Goal: Task Accomplishment & Management: Manage account settings

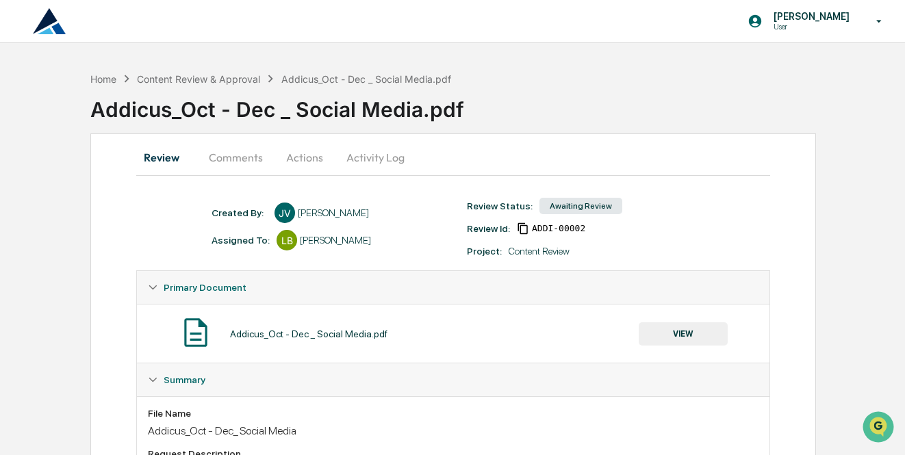
click at [380, 158] on button "Activity Log" at bounding box center [376, 157] width 80 height 33
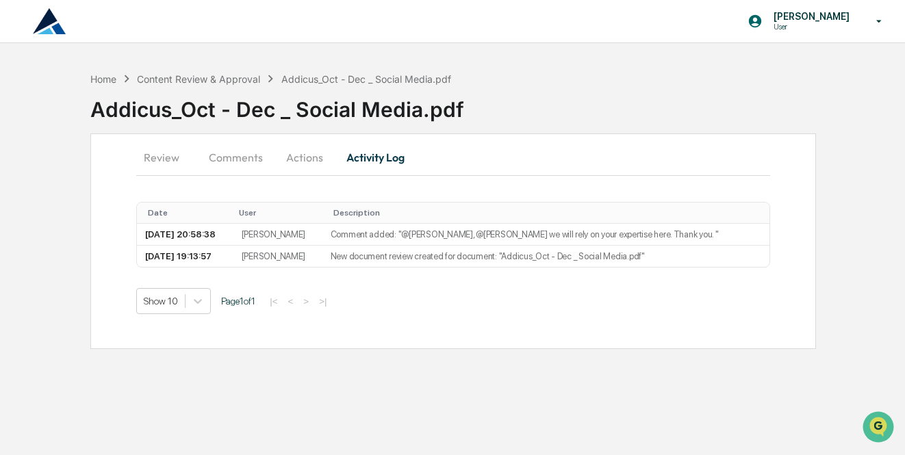
click at [245, 160] on button "Comments" at bounding box center [236, 157] width 76 height 33
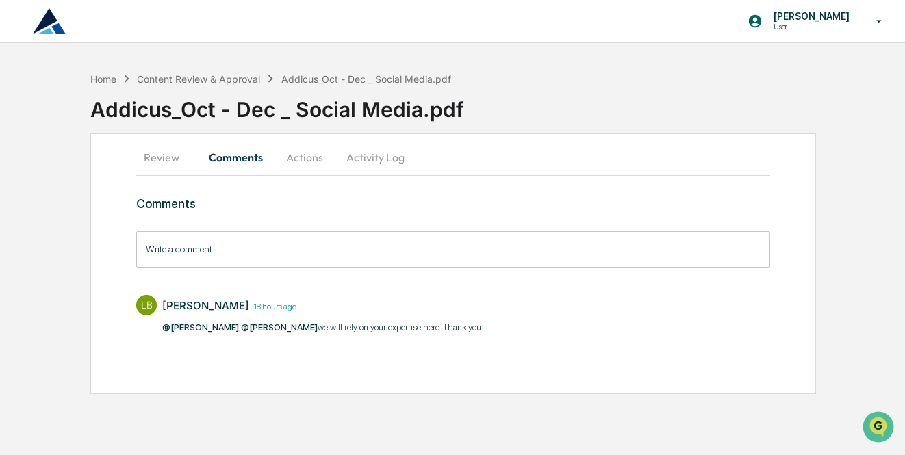
click at [172, 162] on button "Review" at bounding box center [167, 157] width 62 height 33
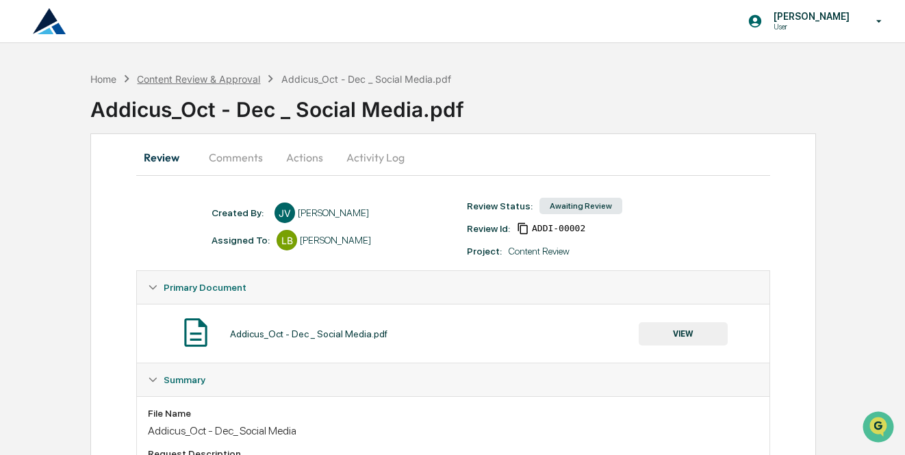
click at [177, 77] on div "Content Review & Approval" at bounding box center [198, 79] width 123 height 12
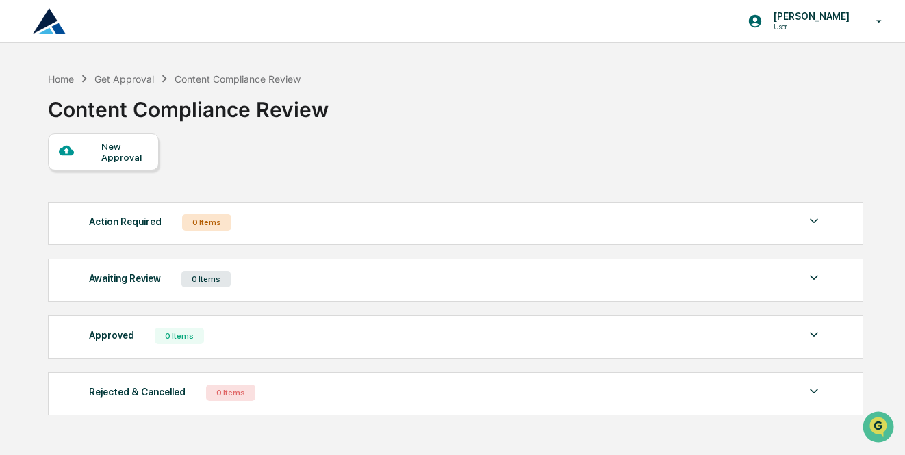
click at [306, 289] on div "Awaiting Review 0 Items" at bounding box center [456, 279] width 734 height 19
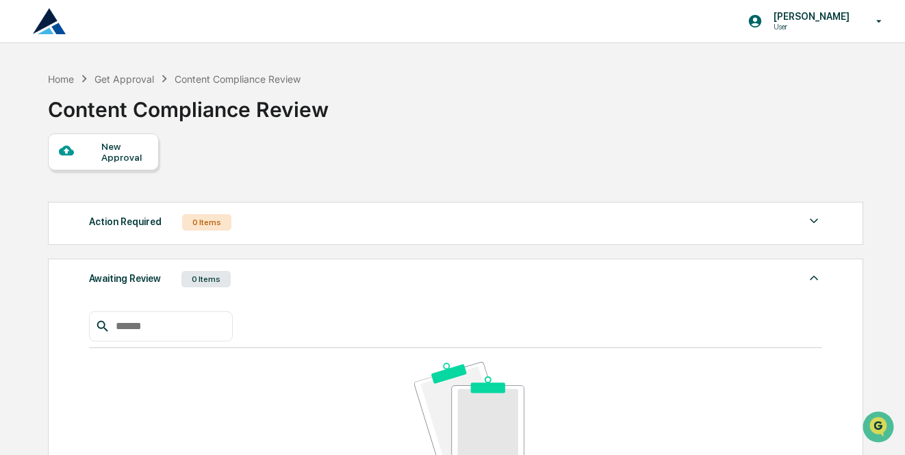
click at [51, 28] on img at bounding box center [49, 21] width 33 height 26
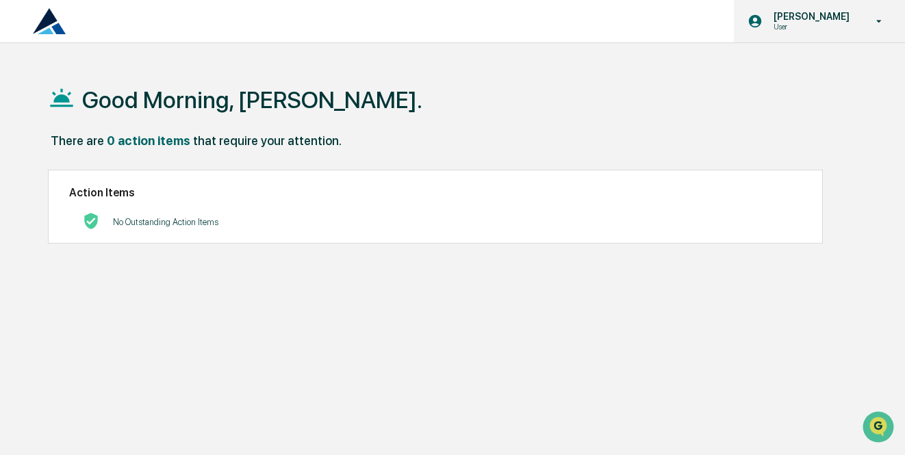
click at [816, 18] on p "[PERSON_NAME]" at bounding box center [810, 16] width 94 height 11
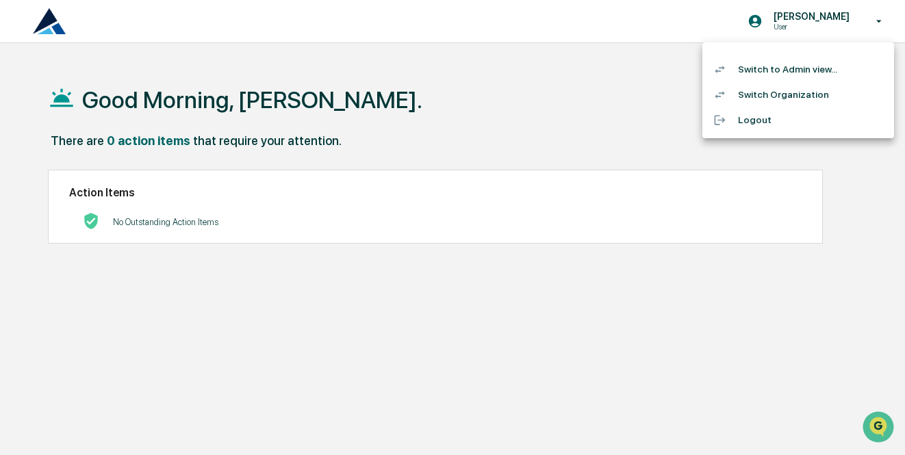
click at [798, 93] on li "Switch Organization" at bounding box center [799, 94] width 192 height 25
